Goal: Navigation & Orientation: Go to known website

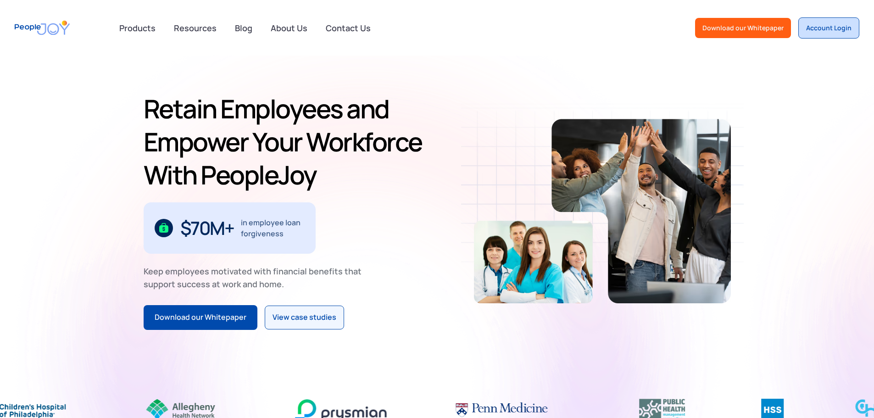
click at [822, 25] on div "Account Login" at bounding box center [828, 27] width 45 height 9
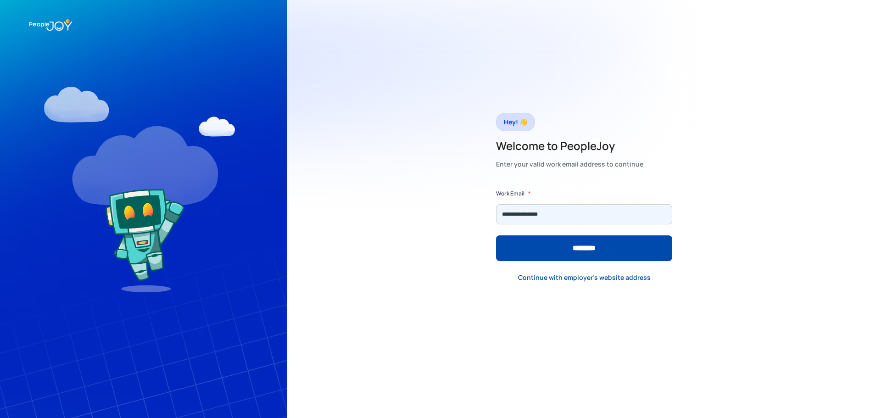
type input "**********"
click at [496, 235] on input "********" at bounding box center [584, 248] width 176 height 26
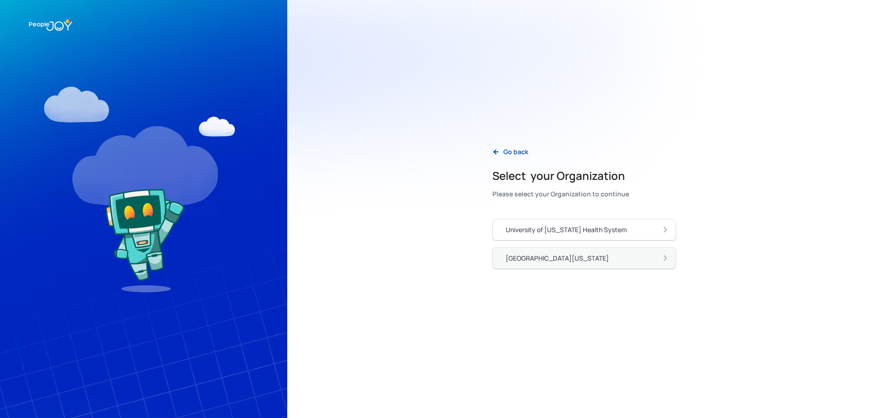
click at [598, 261] on div "[GEOGRAPHIC_DATA][US_STATE]" at bounding box center [587, 258] width 164 height 10
